Goal: Task Accomplishment & Management: Use online tool/utility

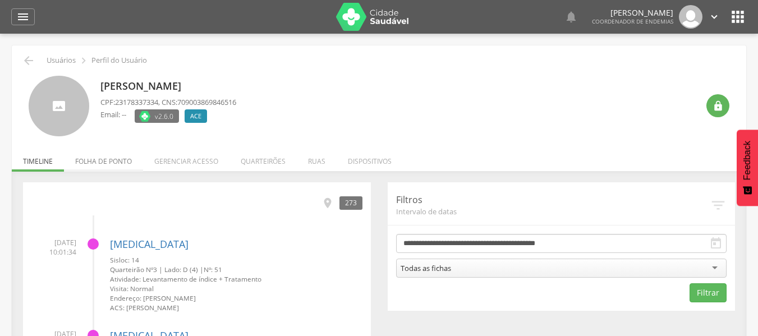
click at [104, 162] on li "Folha de ponto" at bounding box center [103, 158] width 79 height 26
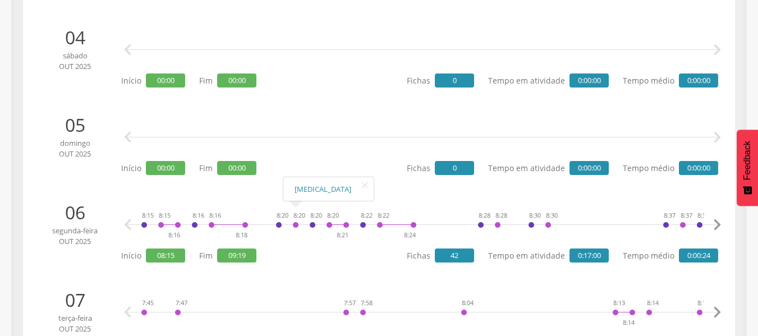
scroll to position [492, 0]
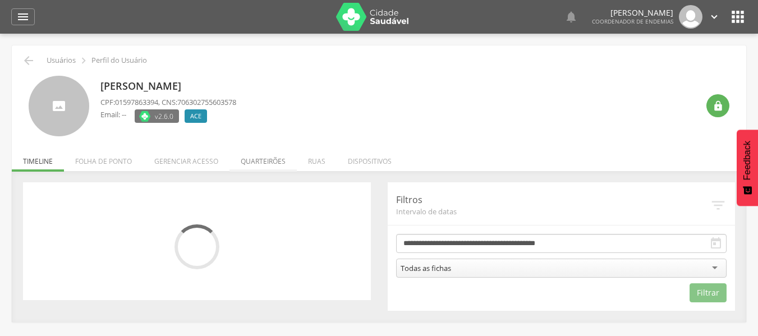
click at [262, 162] on li "Quarteirões" at bounding box center [263, 158] width 67 height 26
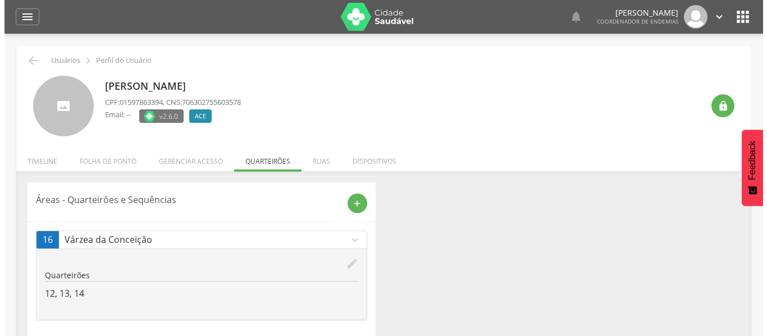
scroll to position [34, 0]
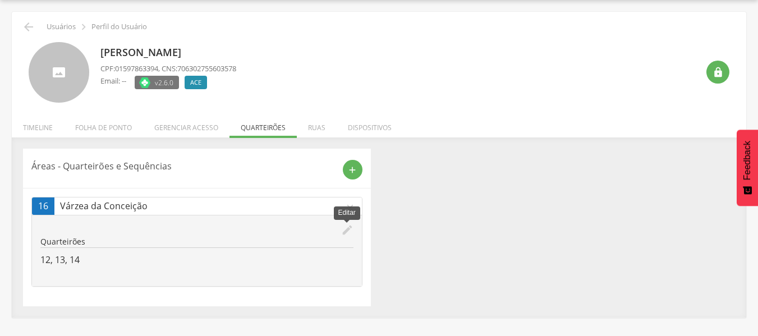
click at [349, 229] on icon "edit" at bounding box center [347, 230] width 12 height 12
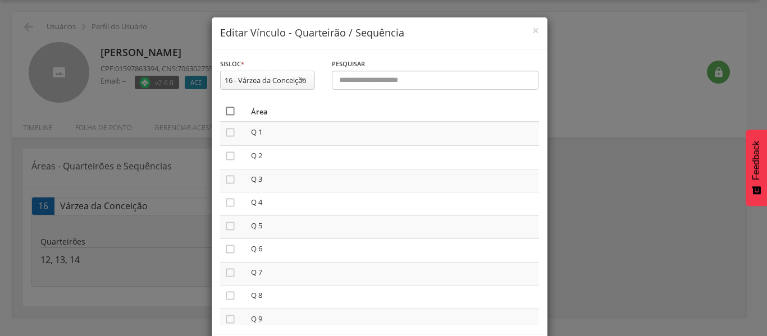
click at [224, 114] on icon "" at bounding box center [229, 111] width 11 height 11
click at [224, 114] on icon "" at bounding box center [229, 111] width 11 height 11
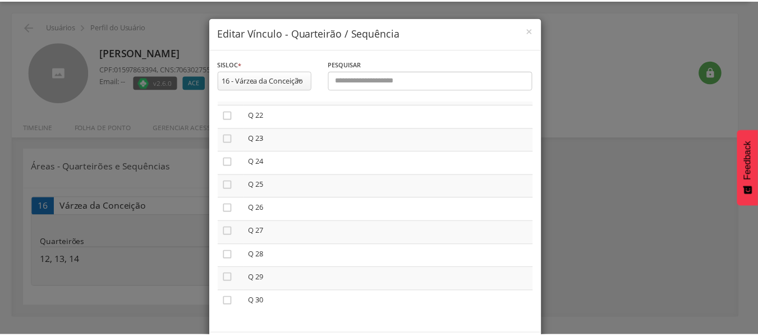
scroll to position [52, 0]
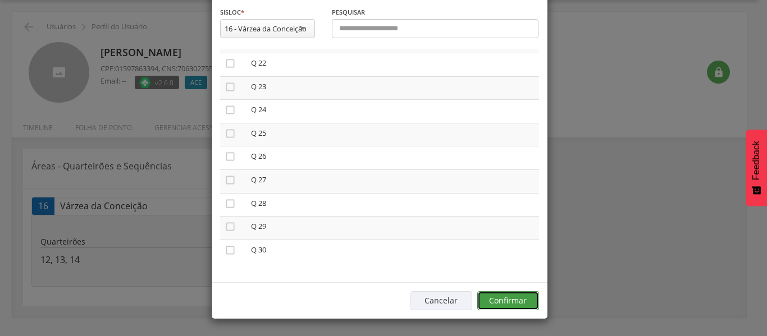
click at [505, 304] on button "Confirmar" at bounding box center [508, 300] width 62 height 19
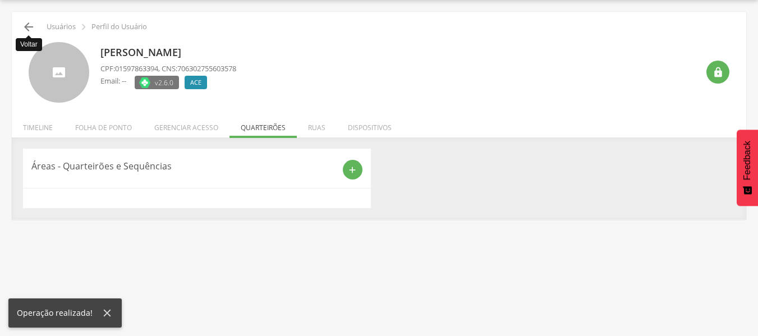
click at [30, 25] on icon "" at bounding box center [28, 26] width 13 height 13
